Goal: Task Accomplishment & Management: Use online tool/utility

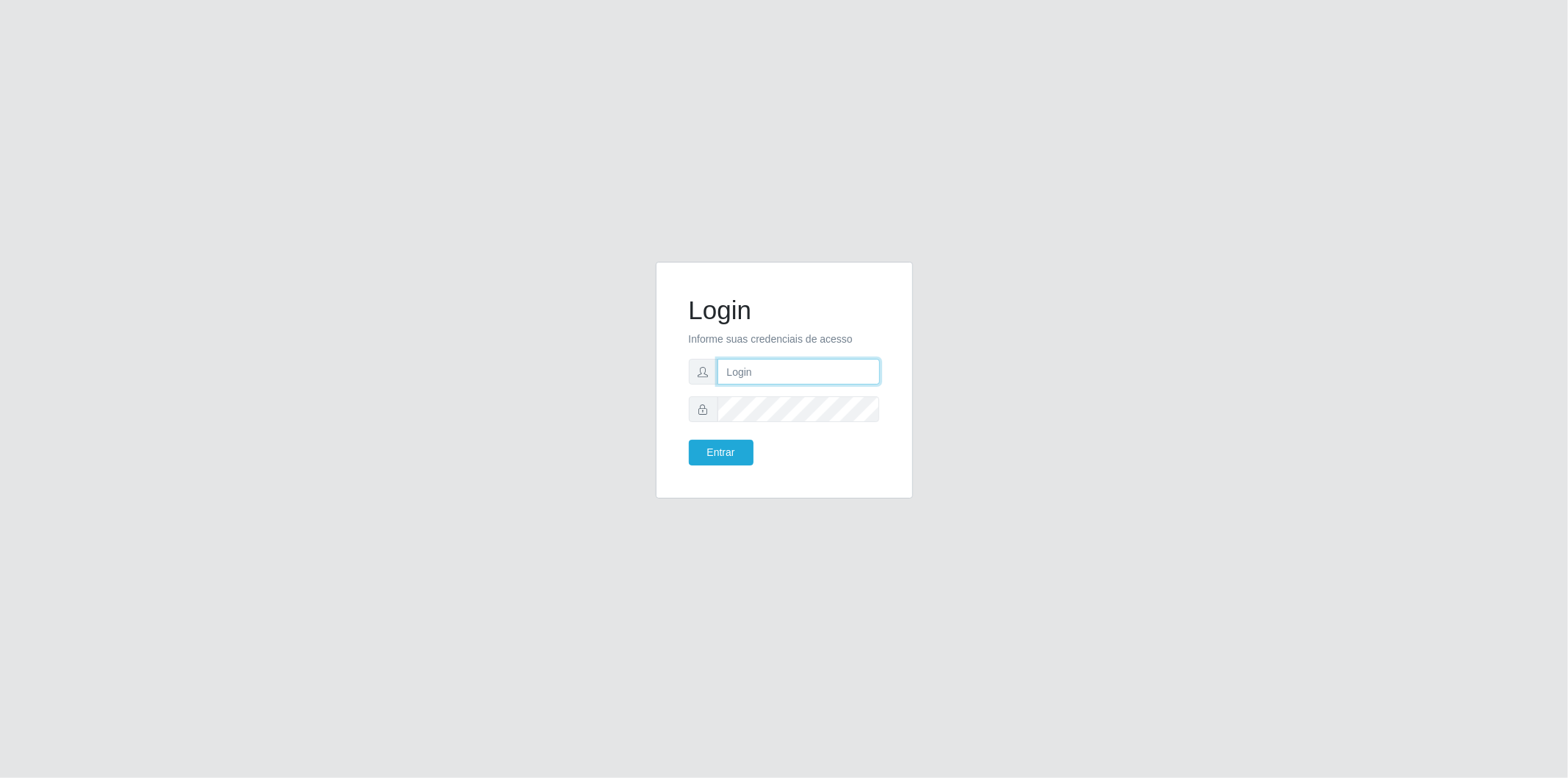
click at [784, 380] on input "text" at bounding box center [799, 372] width 163 height 26
type input "[EMAIL_ADDRESS][PERSON_NAME][DOMAIN_NAME]"
click at [689, 440] on button "Entrar" at bounding box center [721, 453] width 64 height 26
click at [733, 450] on button "Entrar" at bounding box center [721, 453] width 64 height 26
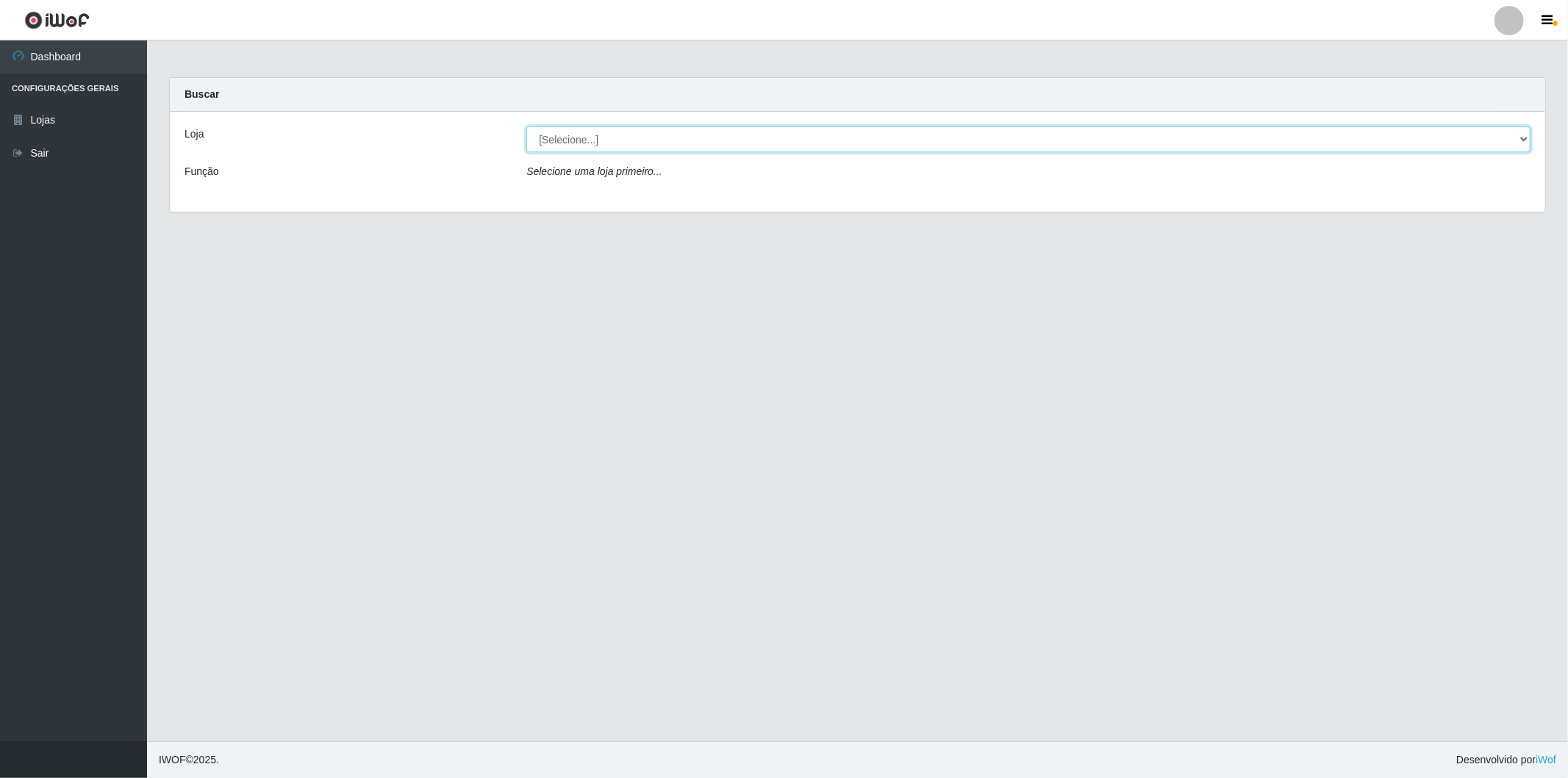
click at [629, 136] on select "[Selecione...] BomQueSó Agreste - Loja 2" at bounding box center [1028, 140] width 1004 height 26
select select "214"
click at [526, 127] on select "[Selecione...] BomQueSó Agreste - Loja 2" at bounding box center [1028, 140] width 1004 height 26
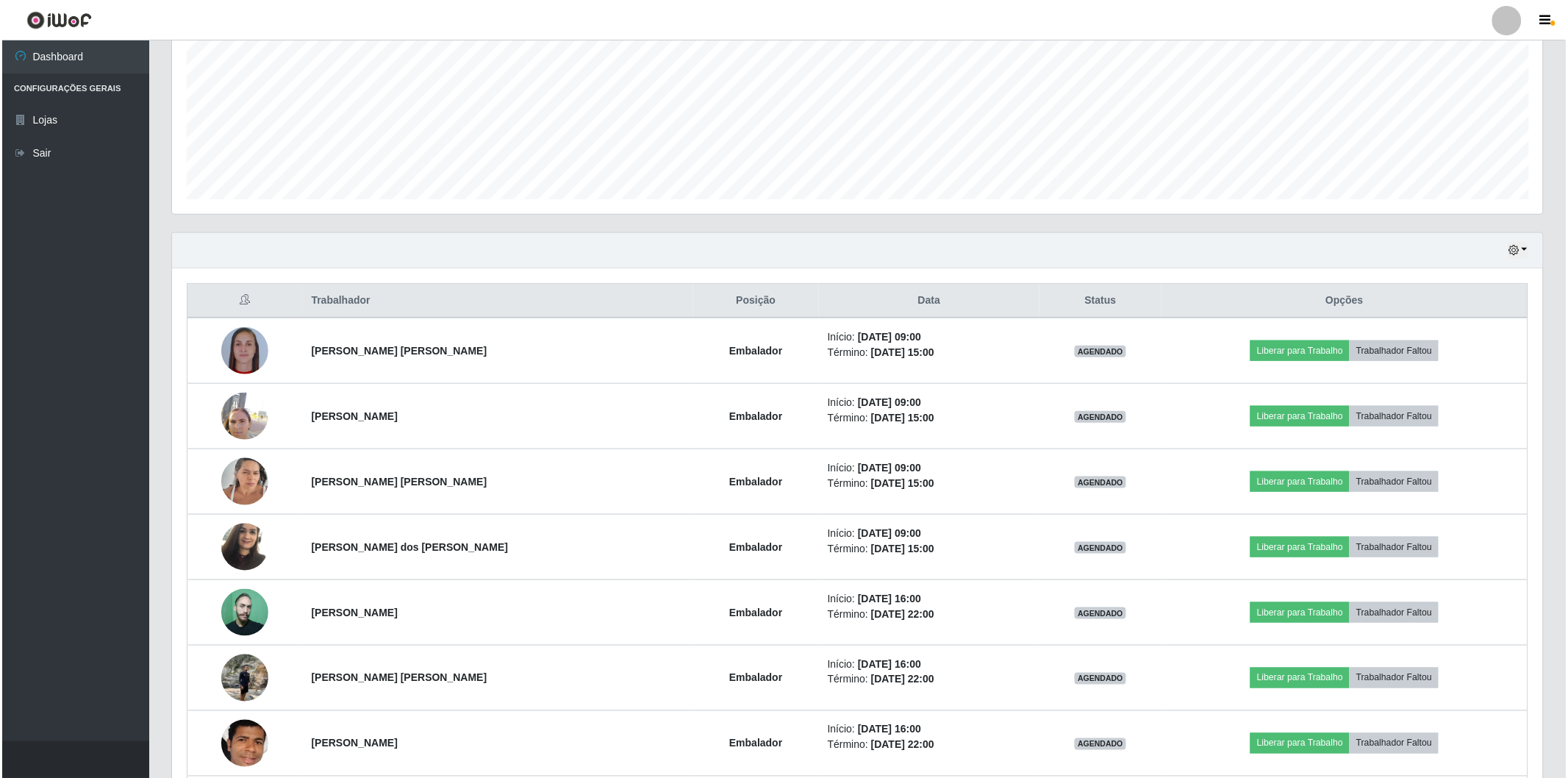
scroll to position [408, 0]
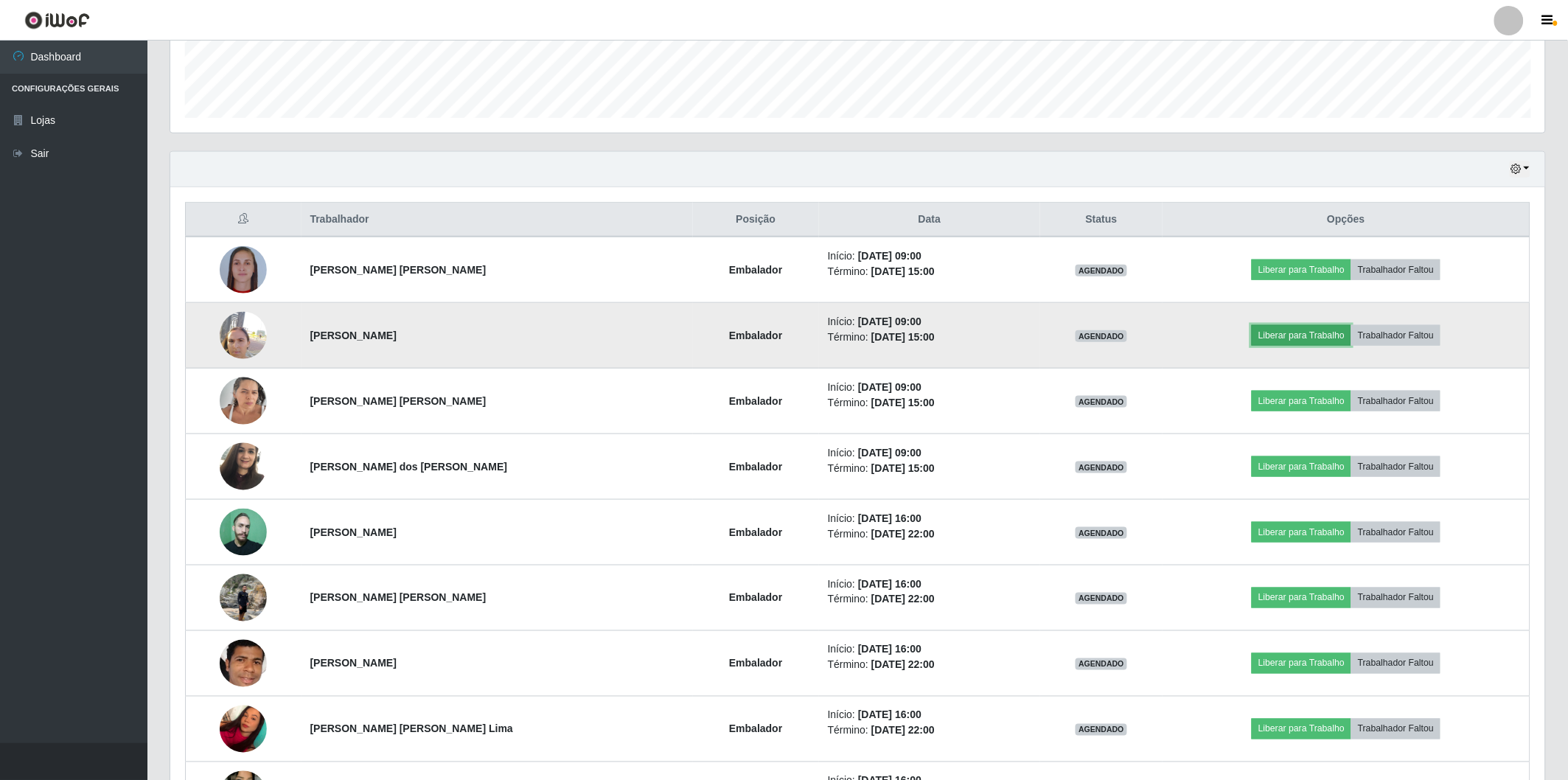
click at [1251, 333] on button "Liberar para Trabalho" at bounding box center [1300, 335] width 99 height 21
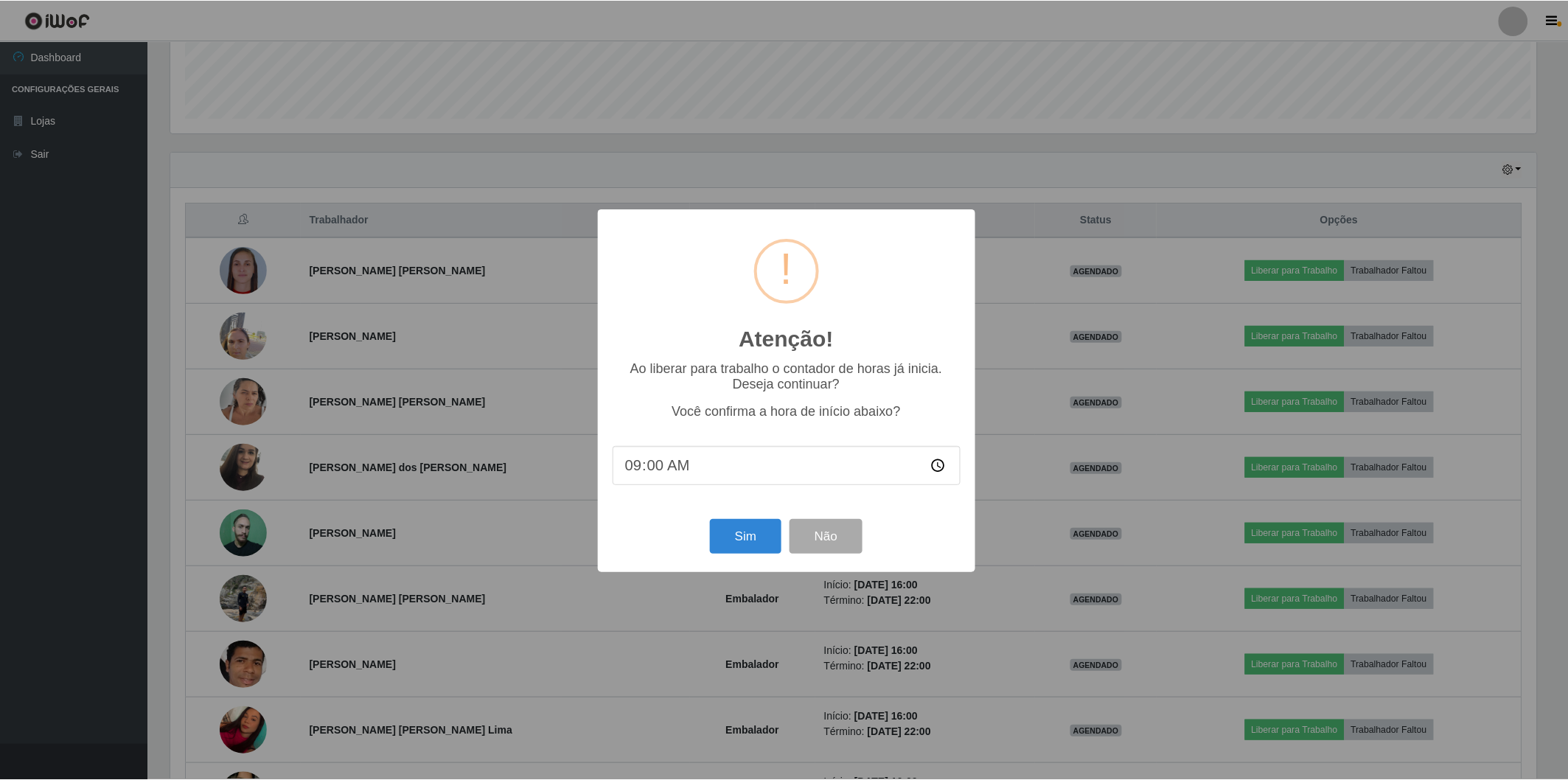
scroll to position [305, 1366]
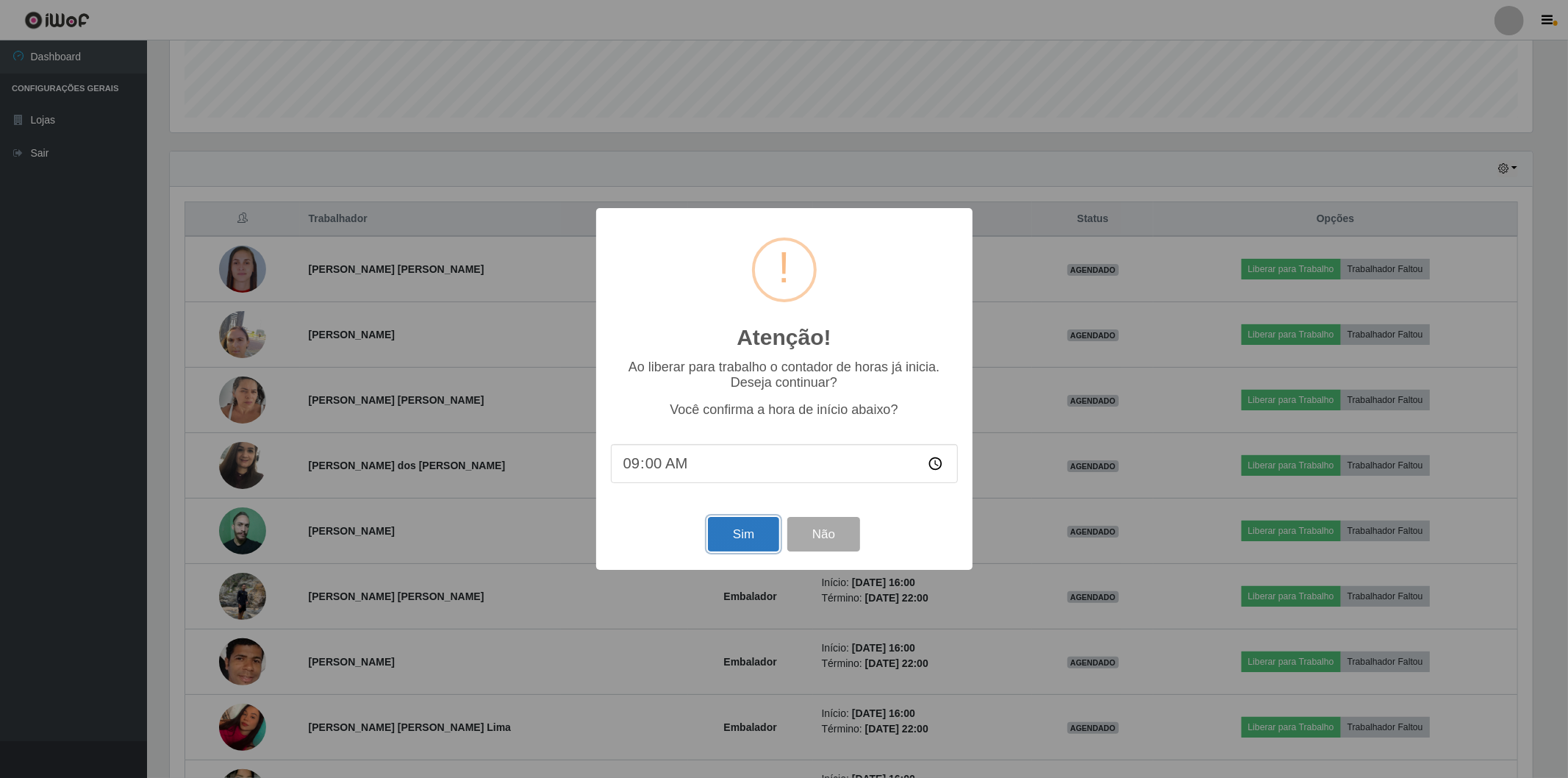
click at [774, 526] on button "Sim" at bounding box center [743, 534] width 71 height 35
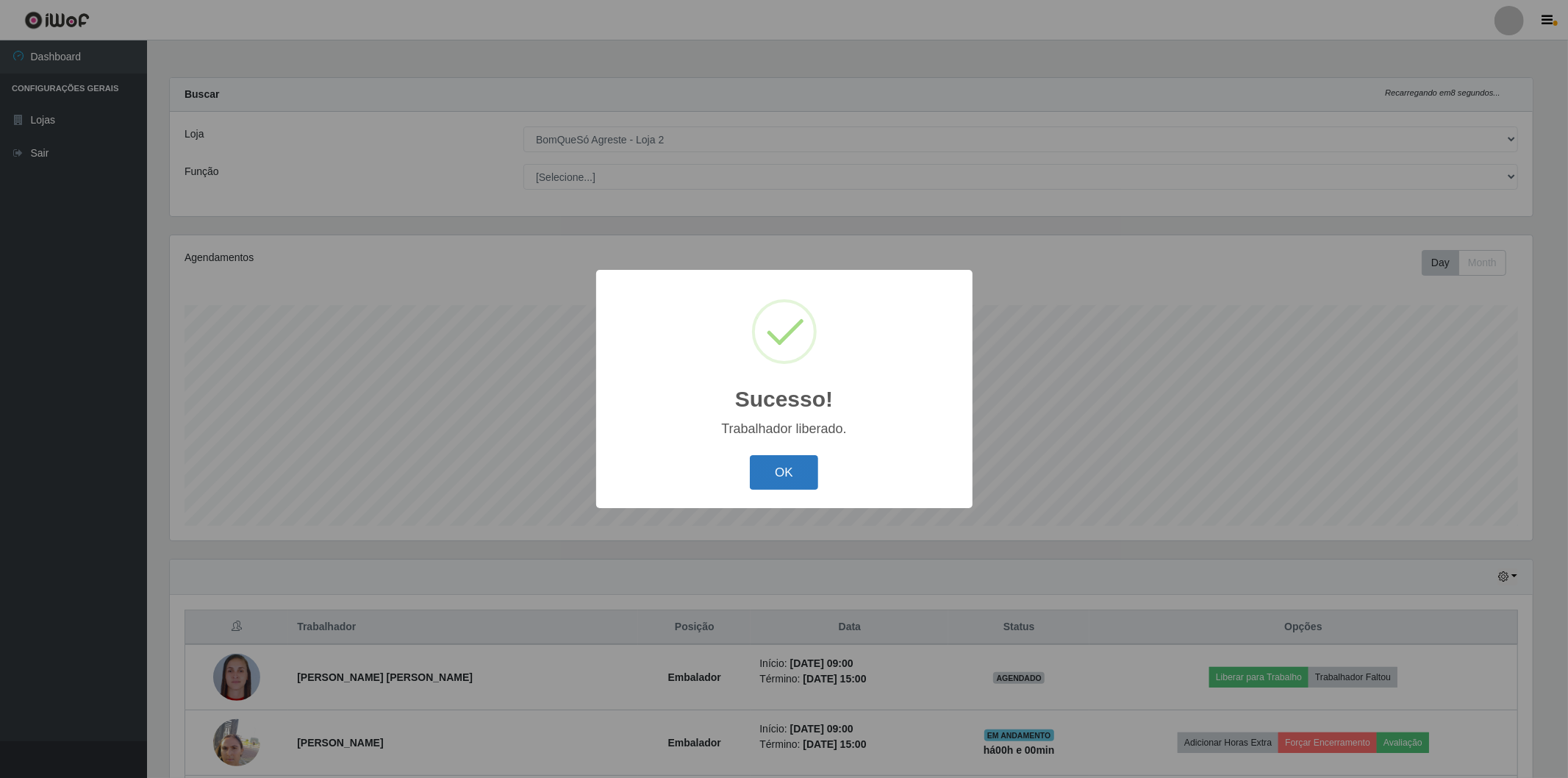
click at [769, 486] on button "OK" at bounding box center [784, 472] width 68 height 35
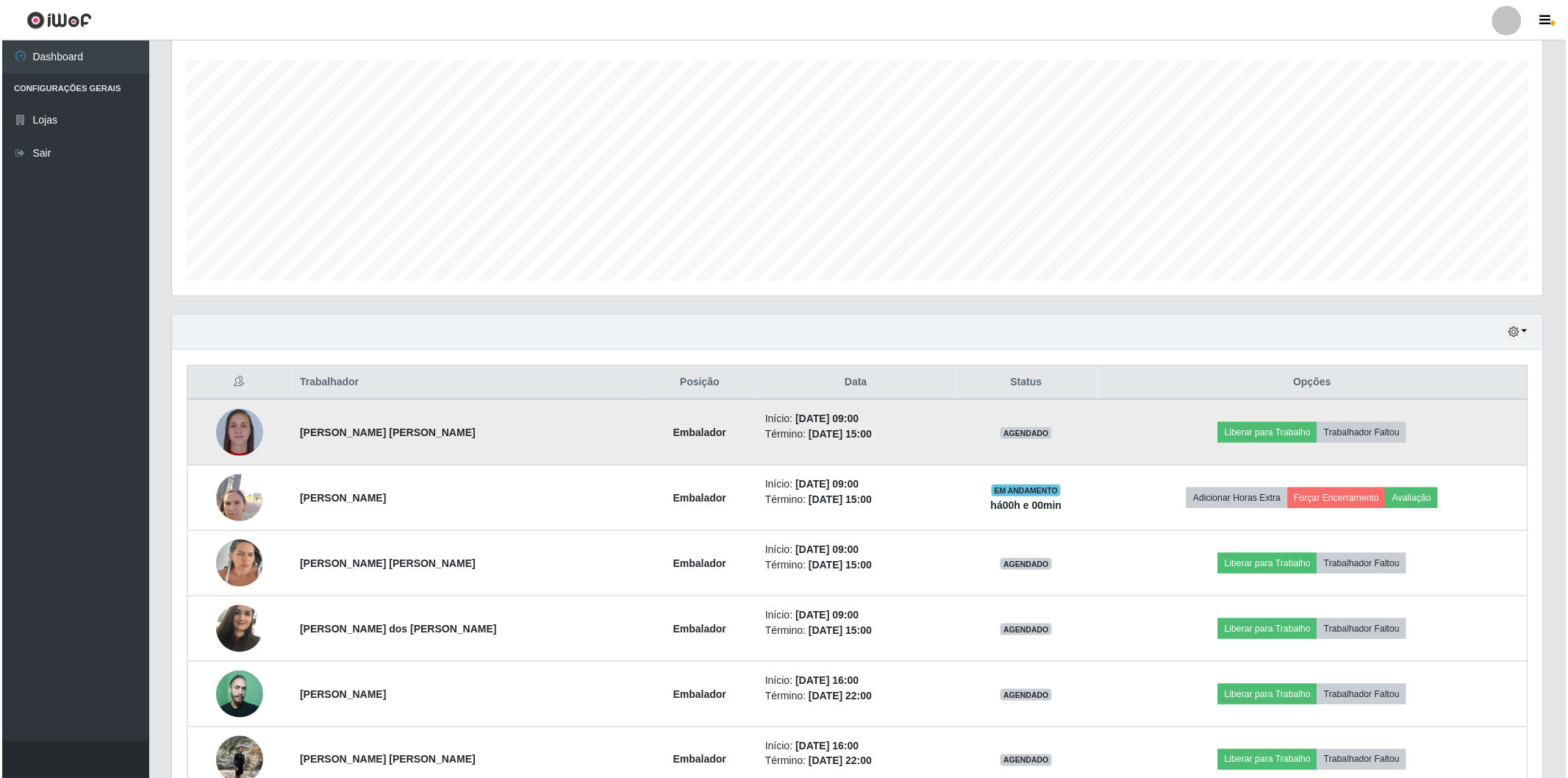
scroll to position [327, 0]
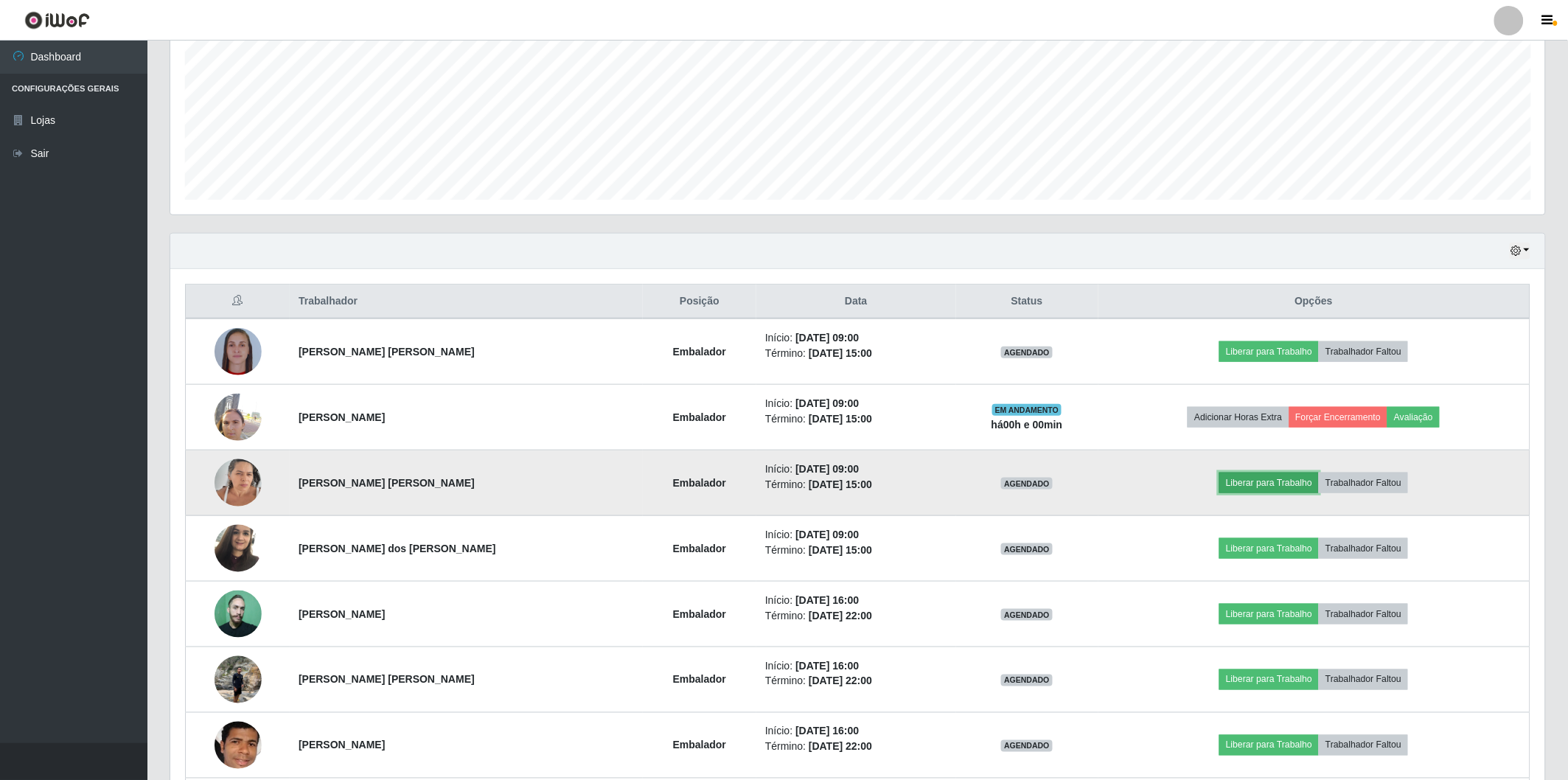
click at [1231, 487] on button "Liberar para Trabalho" at bounding box center [1268, 482] width 99 height 21
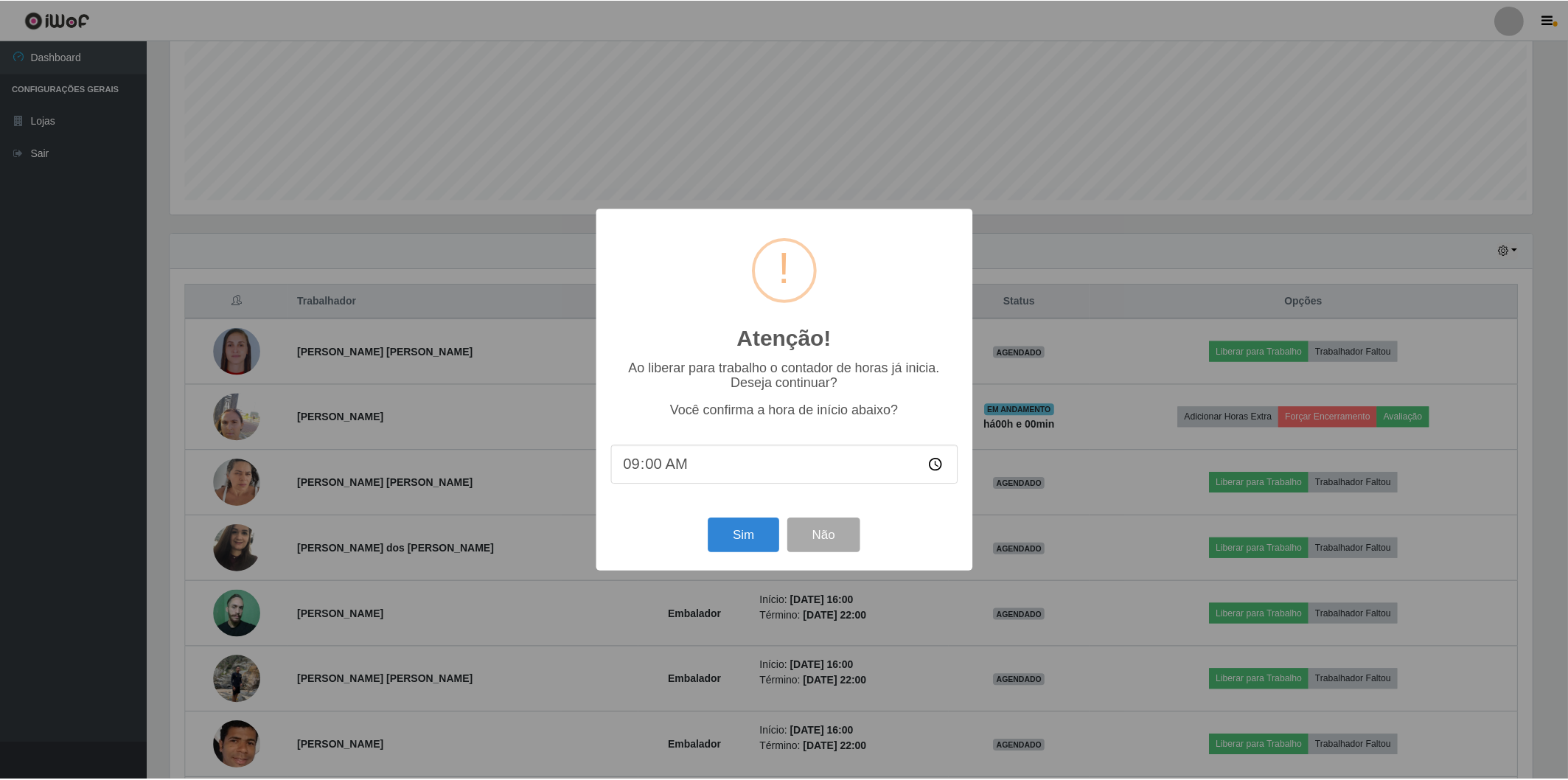
scroll to position [305, 1366]
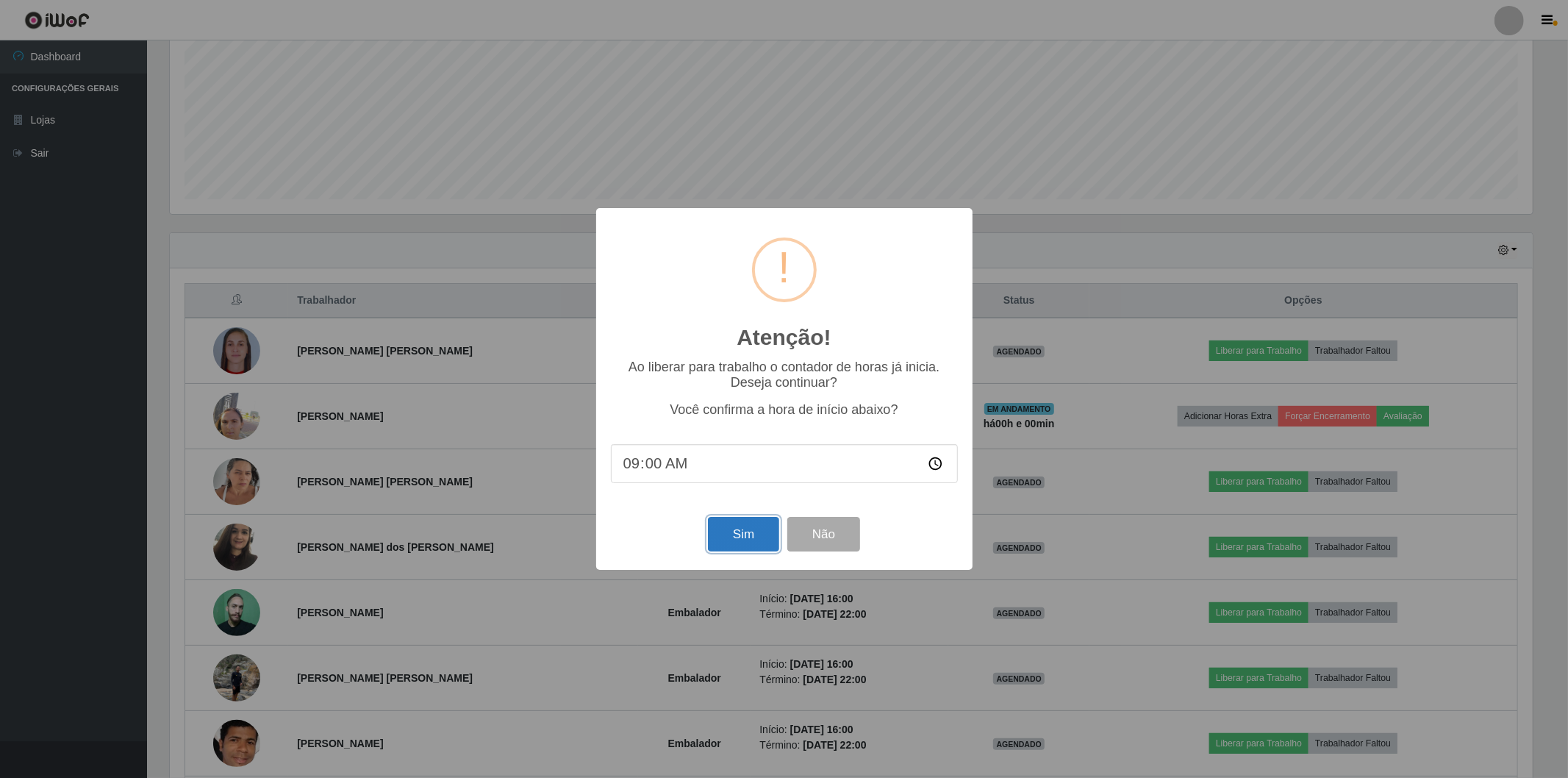
click at [731, 529] on button "Sim" at bounding box center [743, 534] width 71 height 35
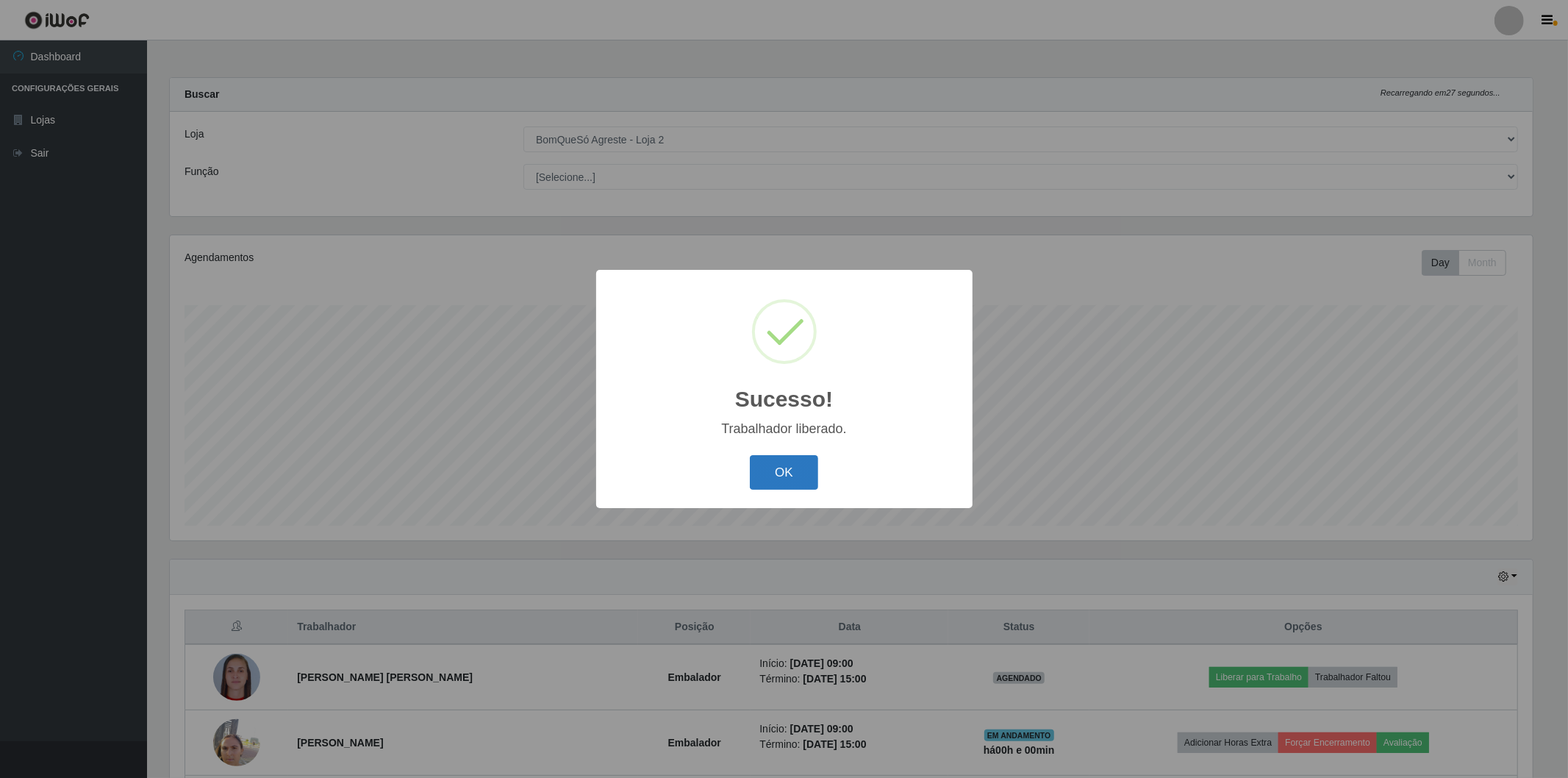
click at [782, 484] on button "OK" at bounding box center [784, 472] width 68 height 35
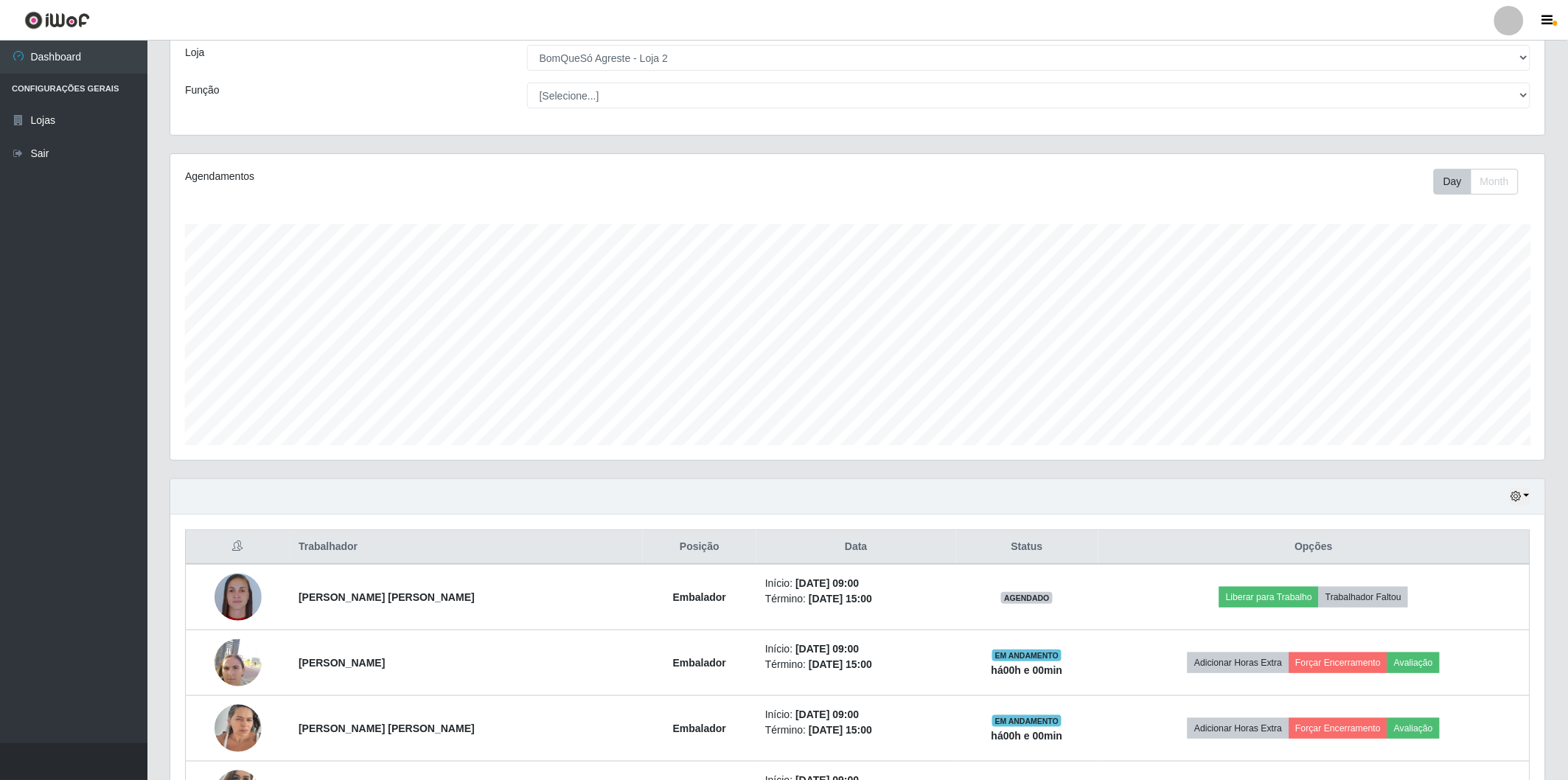
scroll to position [328, 0]
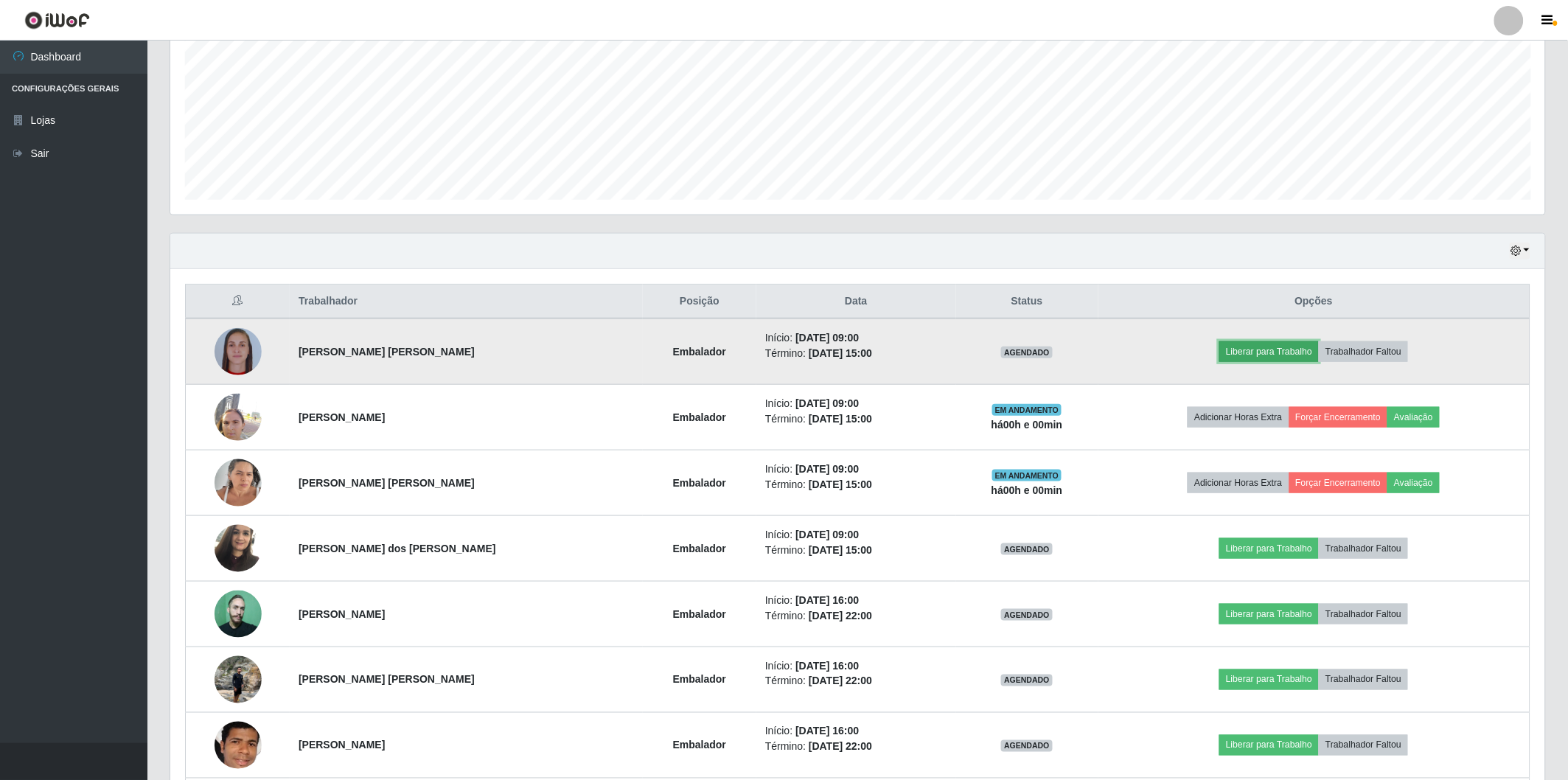
click at [1256, 348] on button "Liberar para Trabalho" at bounding box center [1268, 352] width 99 height 21
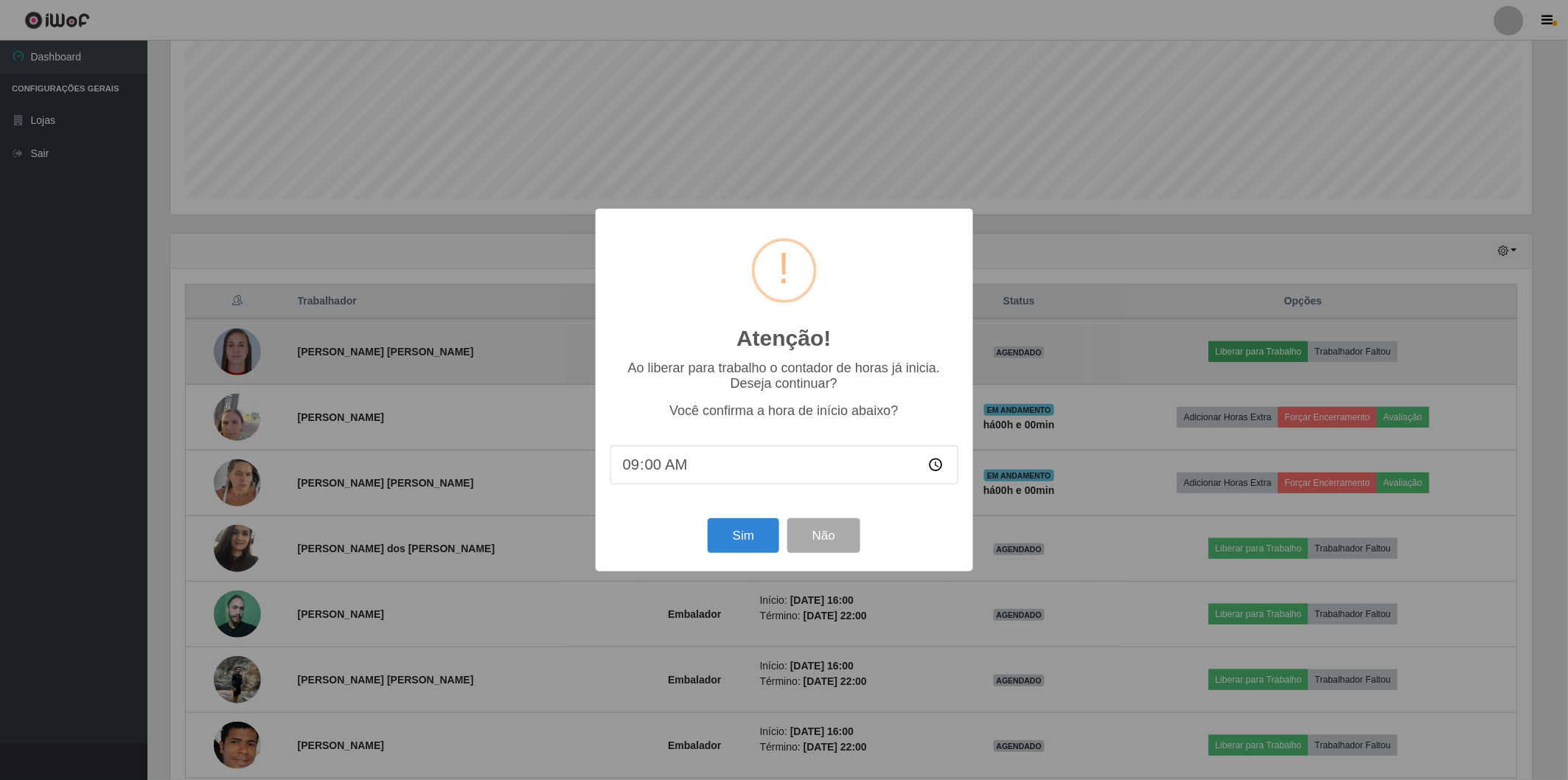
scroll to position [305, 1366]
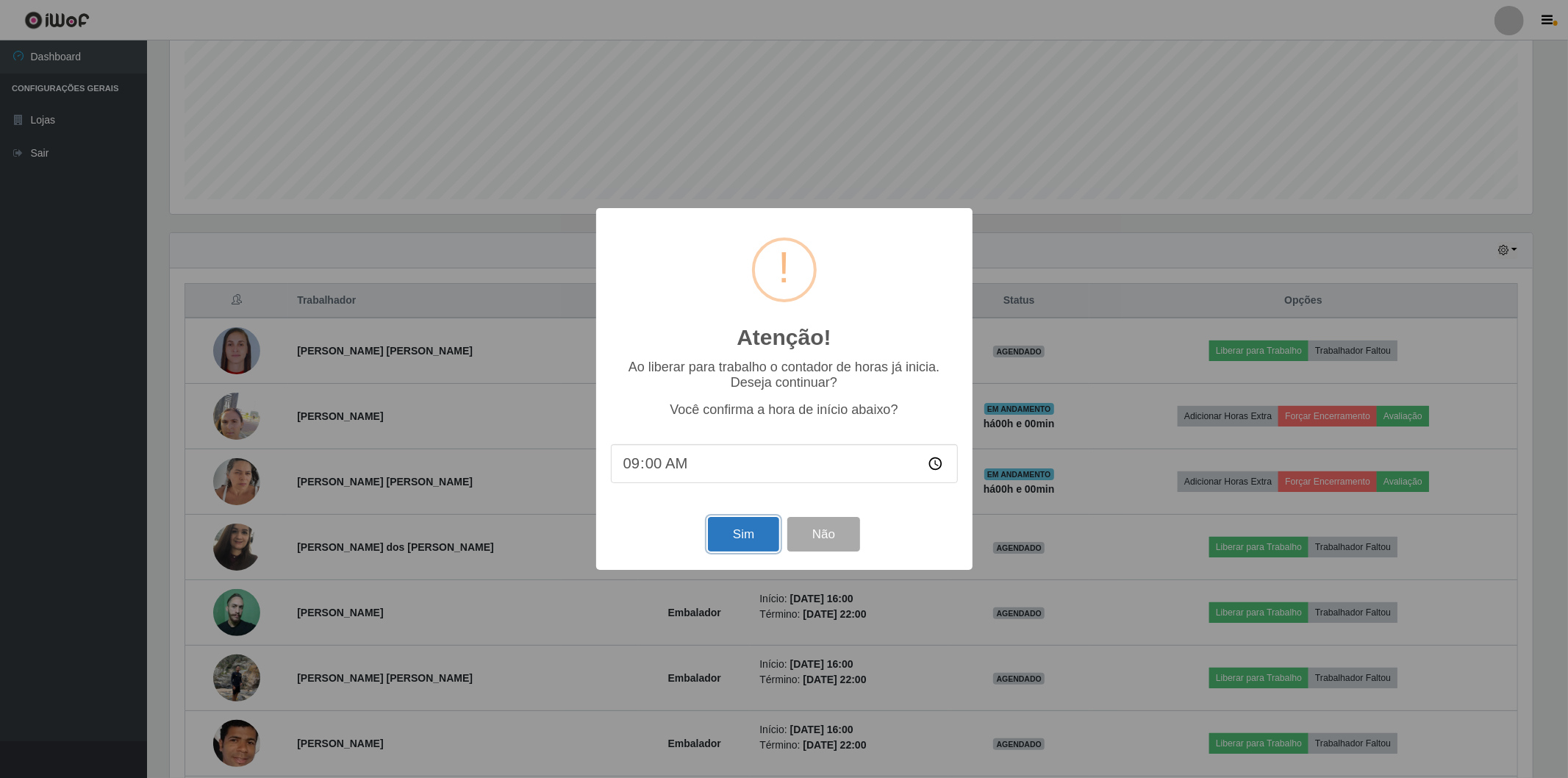
click at [744, 538] on button "Sim" at bounding box center [743, 534] width 71 height 35
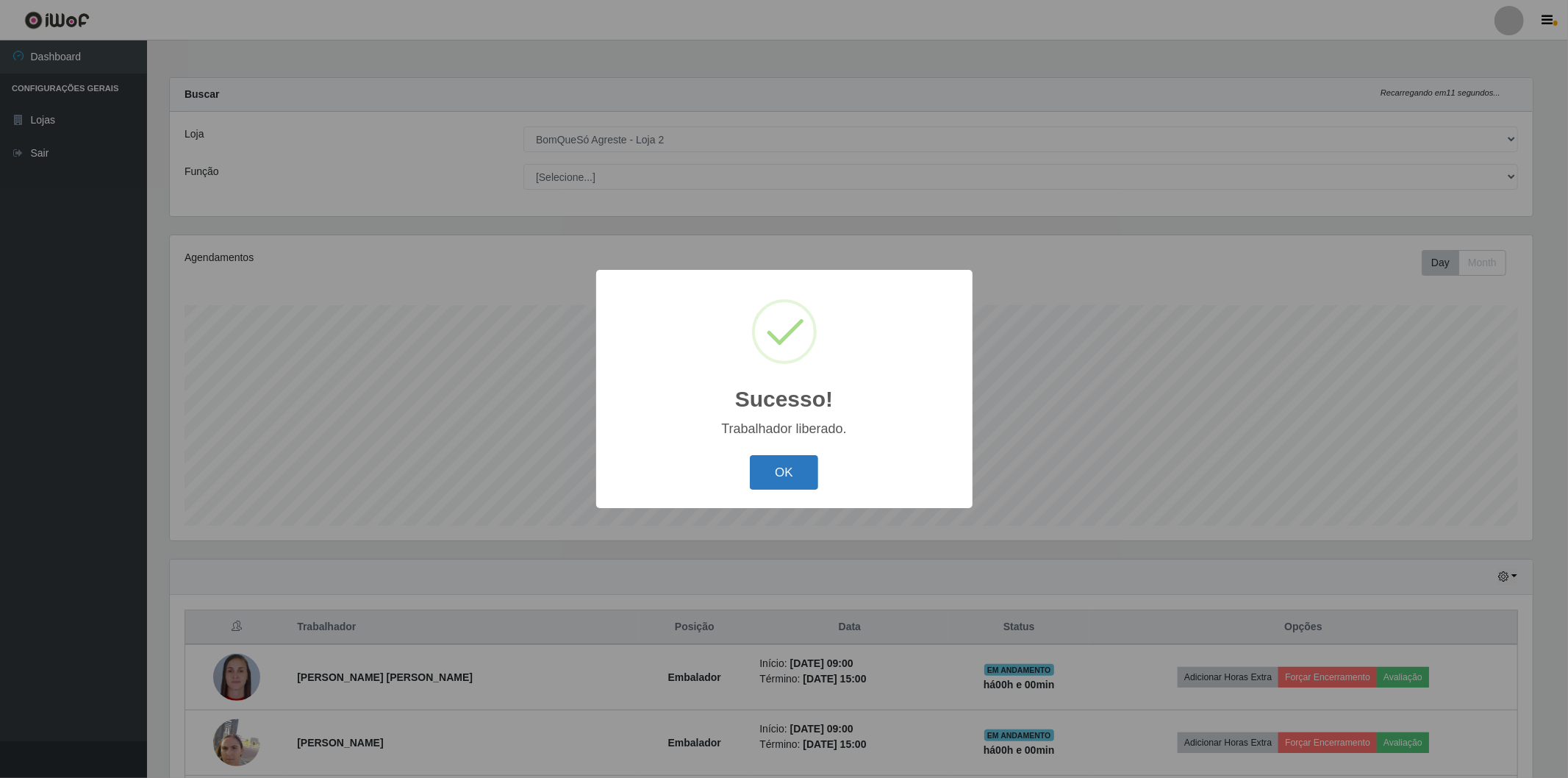
click at [795, 476] on button "OK" at bounding box center [784, 472] width 68 height 35
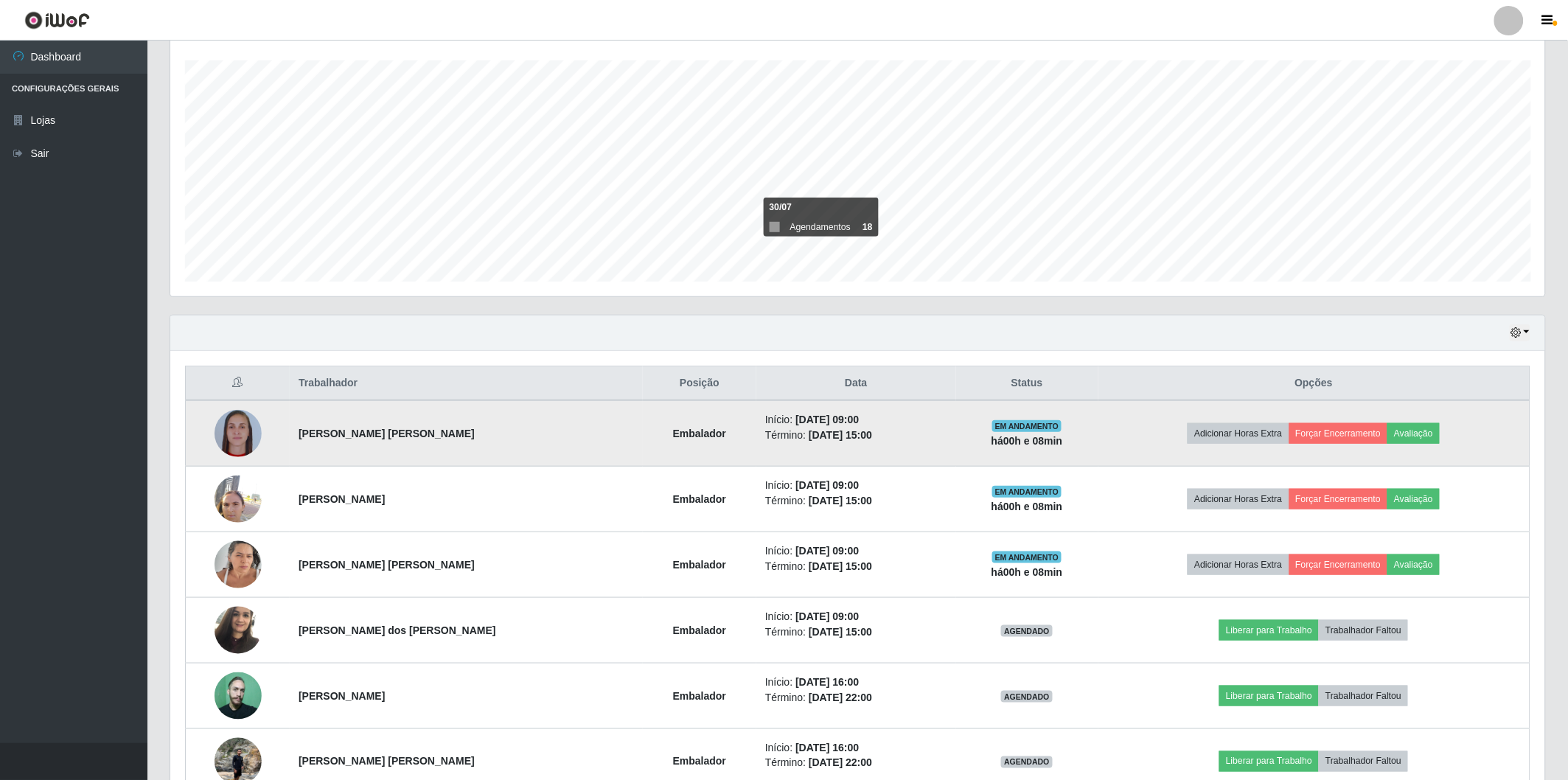
scroll to position [328, 0]
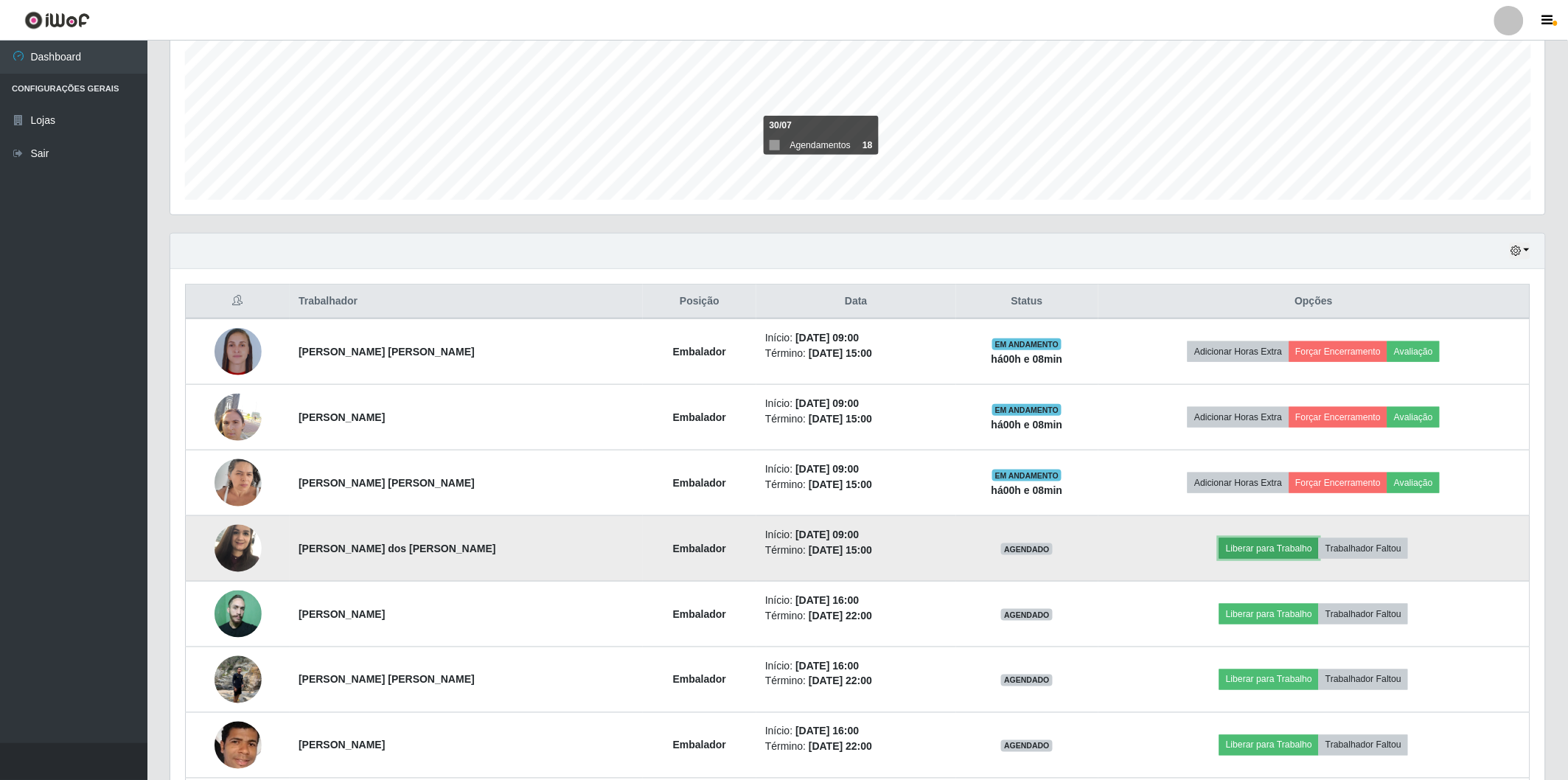
click at [1243, 542] on button "Liberar para Trabalho" at bounding box center [1268, 548] width 99 height 21
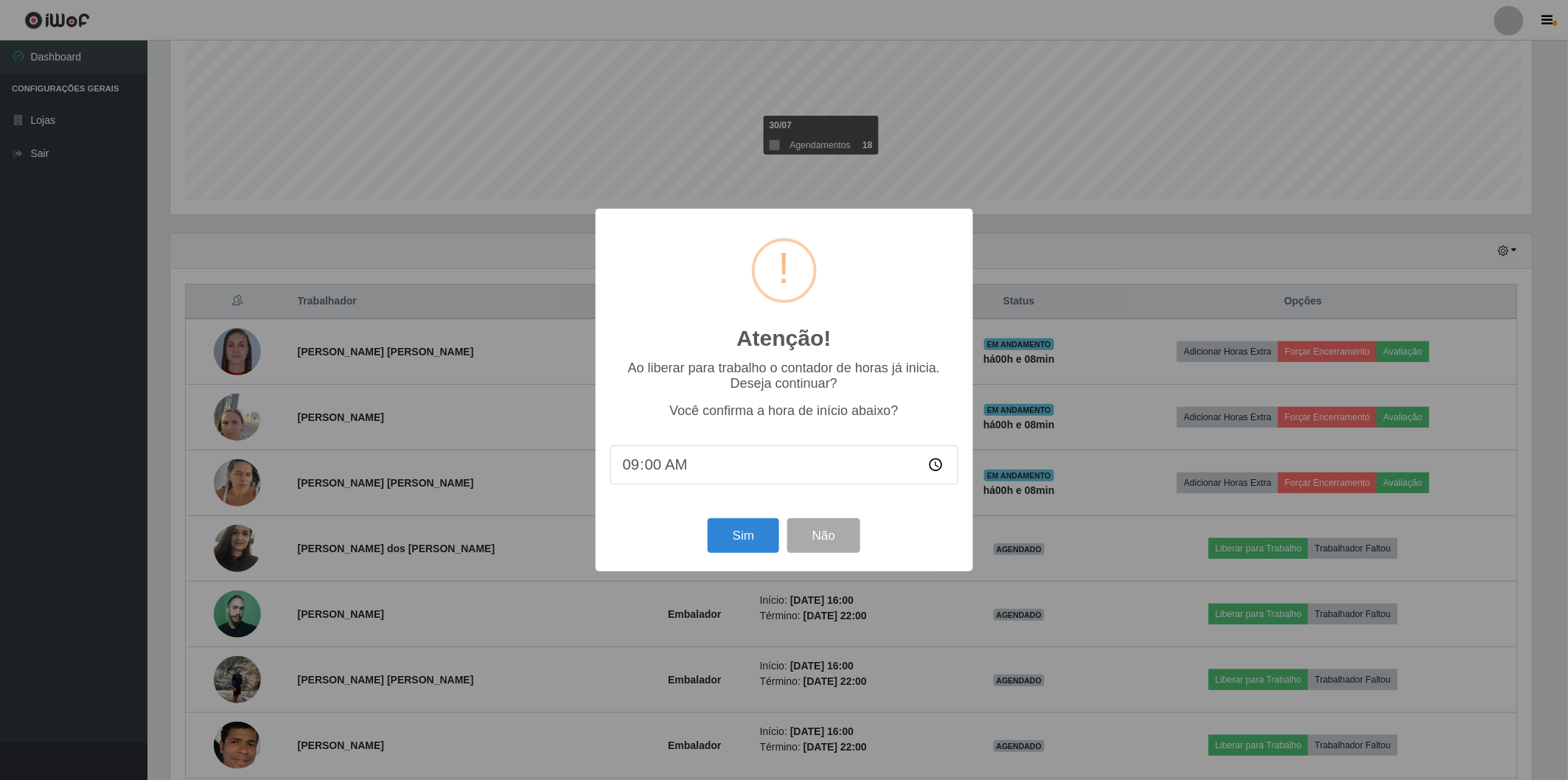
scroll to position [305, 1366]
click at [772, 547] on button "Sim" at bounding box center [745, 535] width 72 height 35
